Goal: Information Seeking & Learning: Learn about a topic

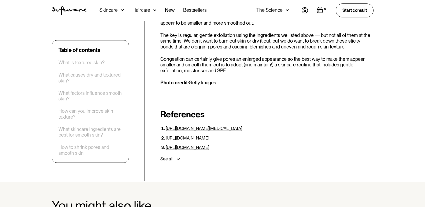
scroll to position [1886, 0]
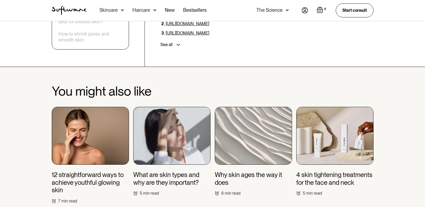
click at [340, 107] on img at bounding box center [334, 136] width 77 height 58
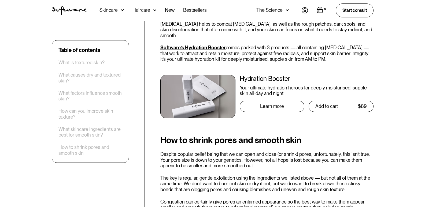
scroll to position [1571, 0]
